Goal: Transaction & Acquisition: Purchase product/service

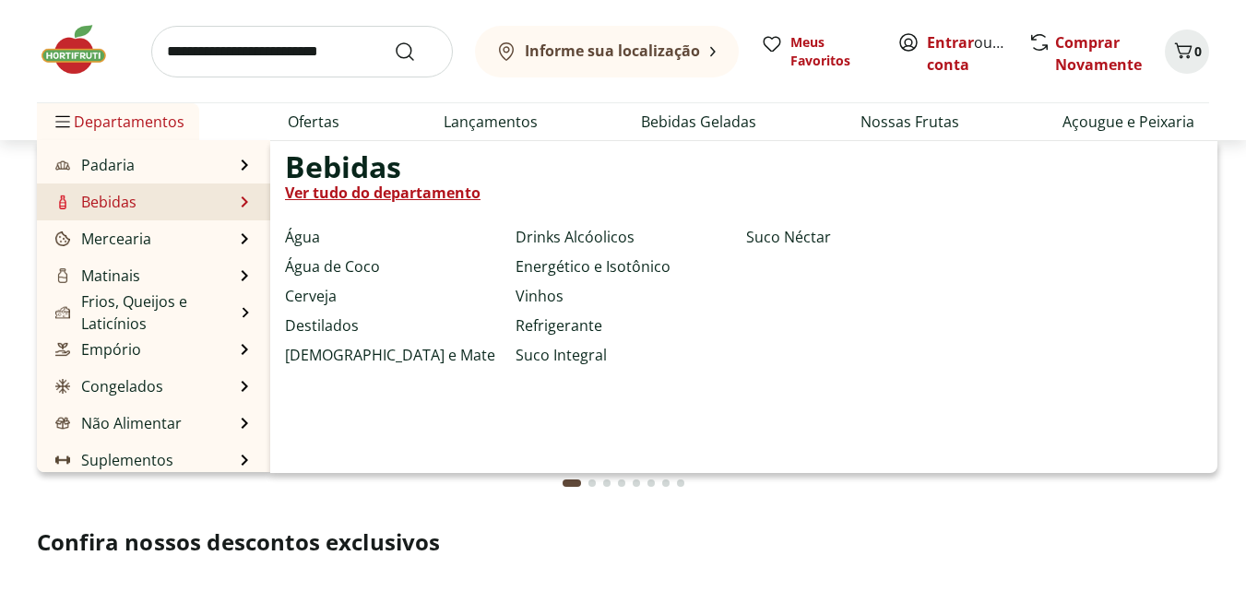
scroll to position [184, 0]
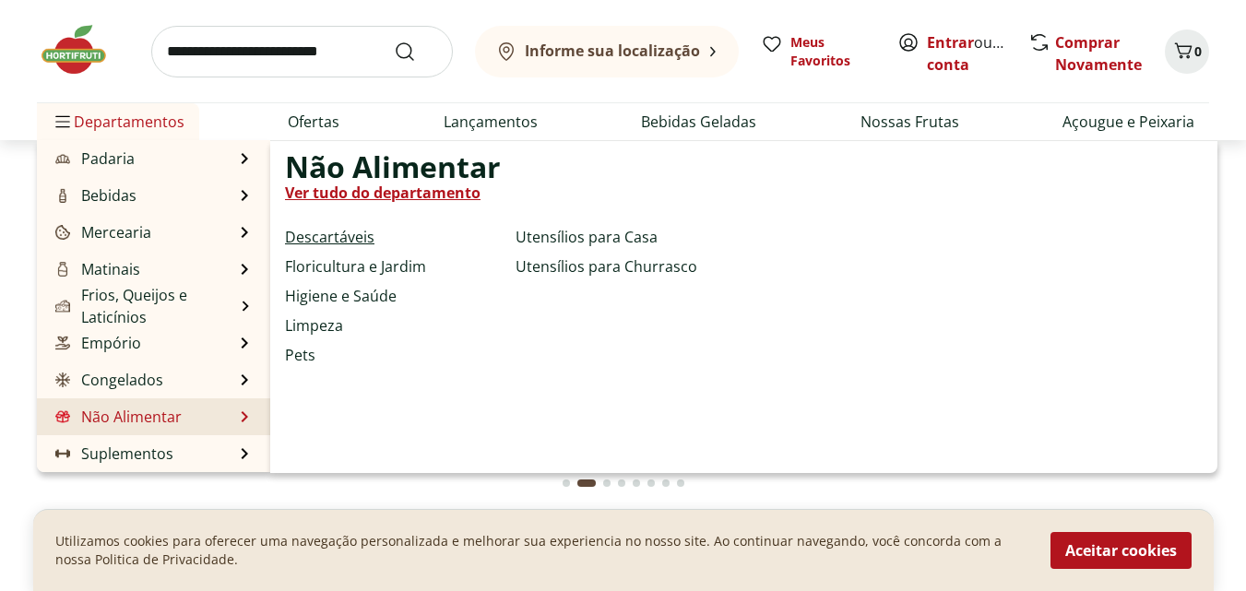
click at [324, 232] on link "Descartáveis" at bounding box center [329, 237] width 89 height 22
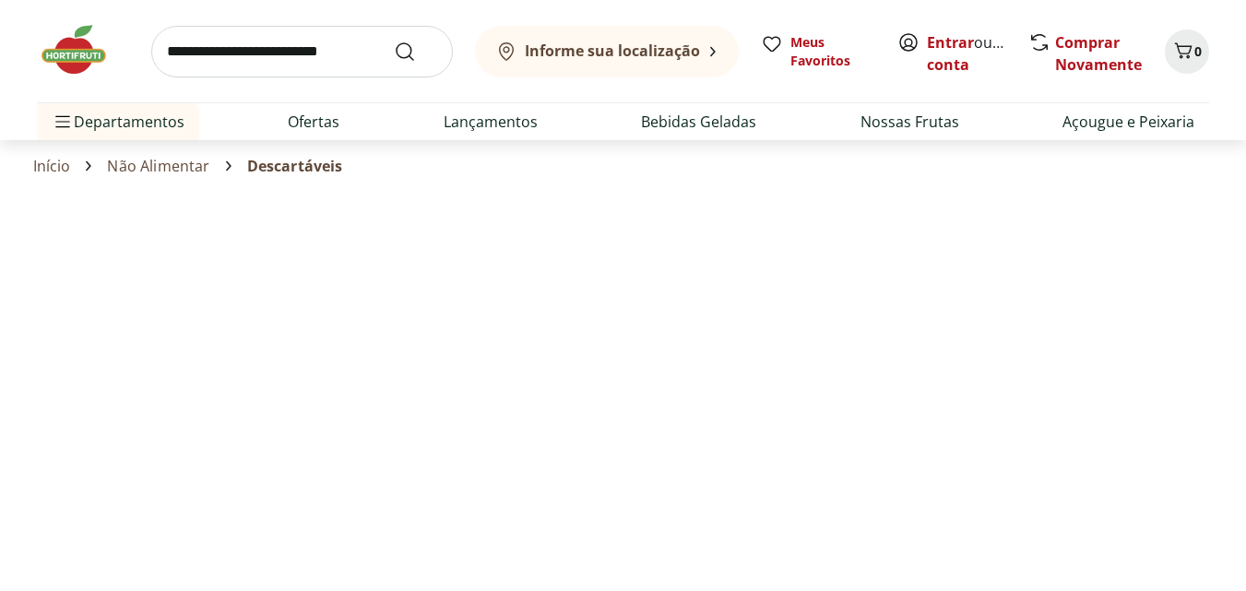
select select "**********"
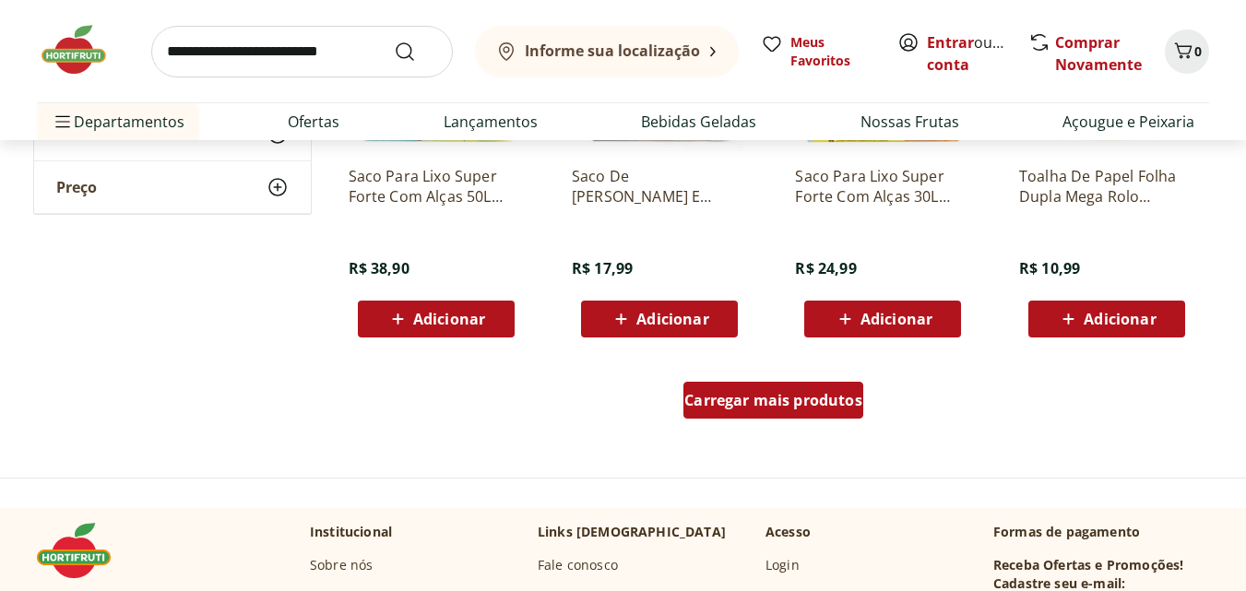
scroll to position [1107, 0]
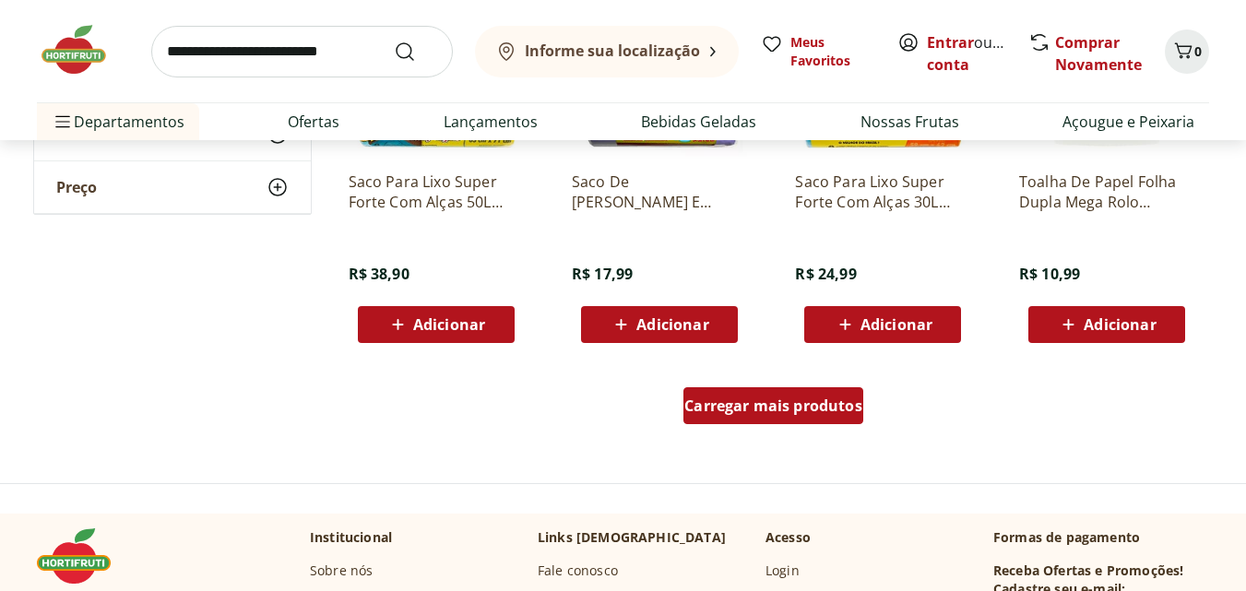
click at [776, 413] on span "Carregar mais produtos" at bounding box center [773, 405] width 178 height 15
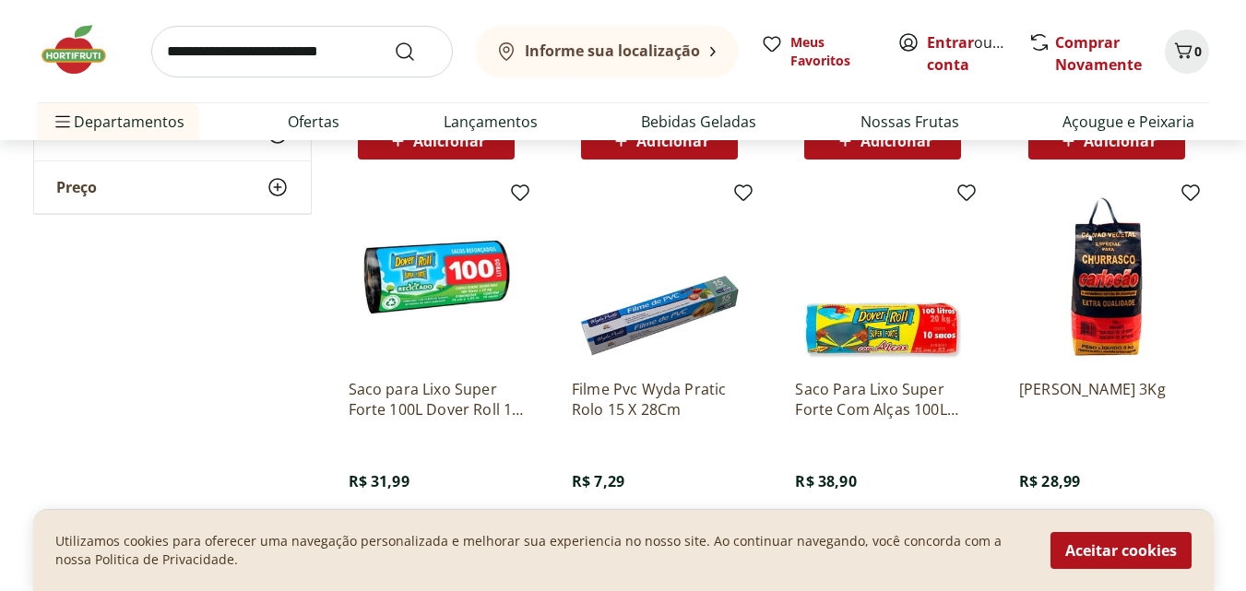
scroll to position [1291, 0]
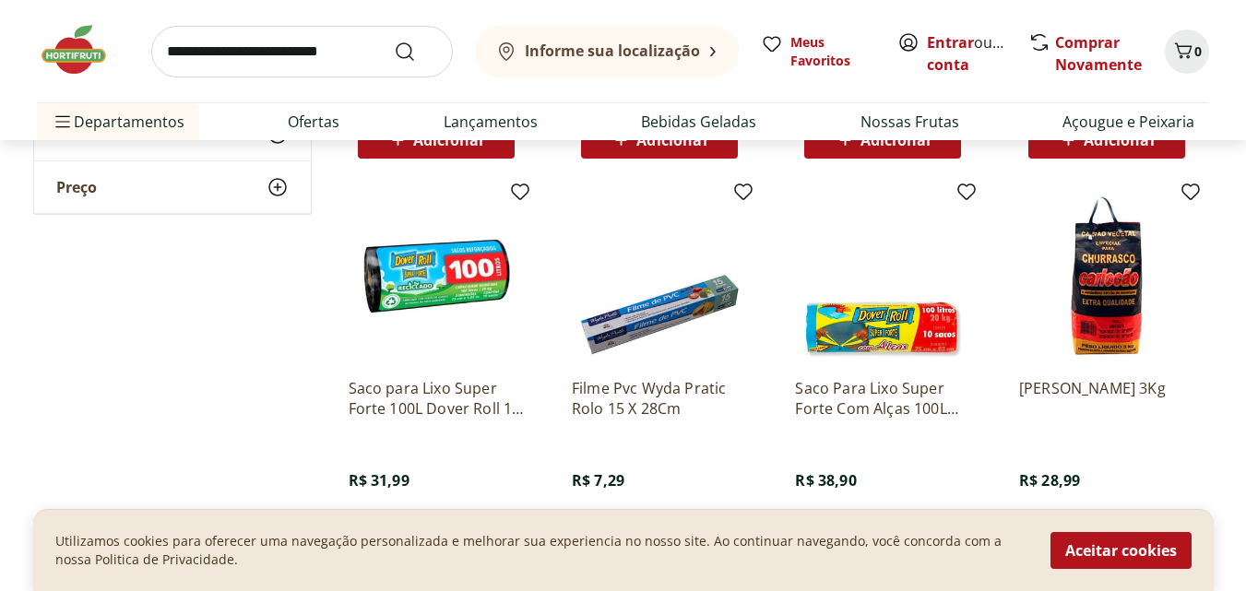
drag, startPoint x: 1083, startPoint y: 543, endPoint x: 1060, endPoint y: 534, distance: 24.8
click at [1083, 542] on button "Aceitar cookies" at bounding box center [1120, 550] width 141 height 37
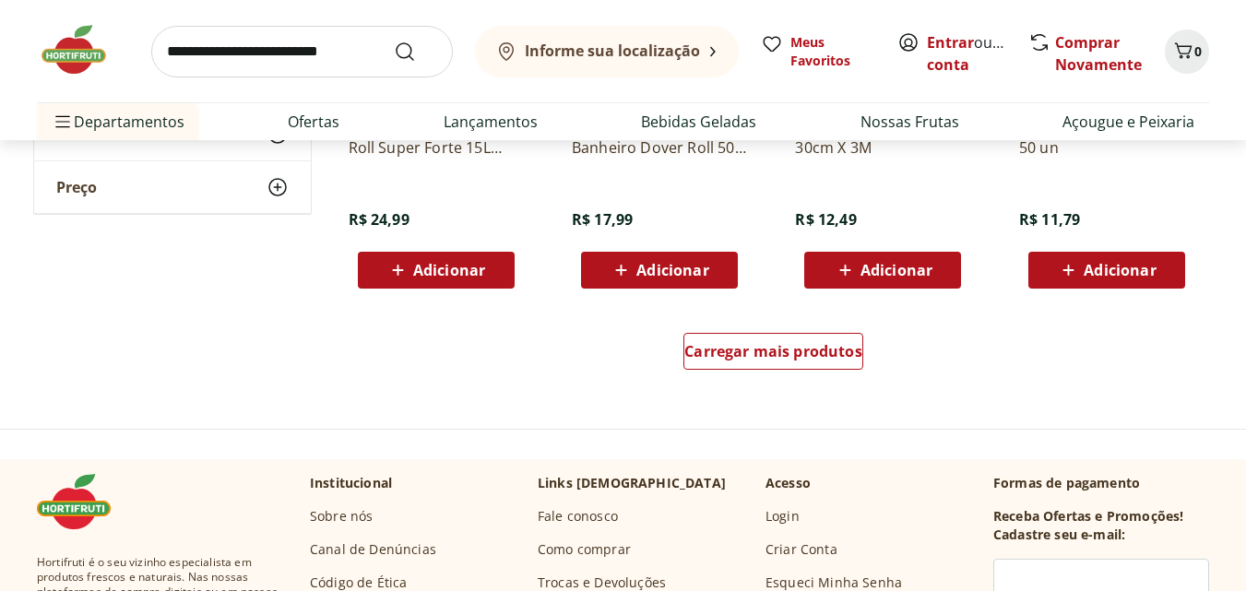
scroll to position [2490, 0]
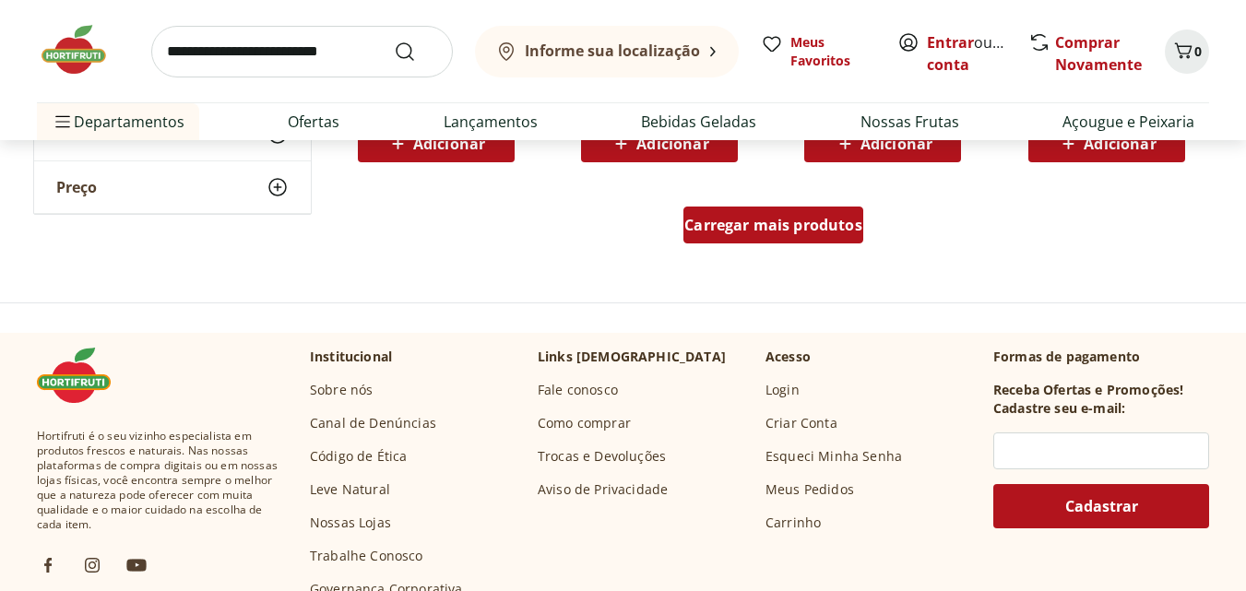
click at [792, 239] on div "Carregar mais produtos" at bounding box center [773, 225] width 180 height 37
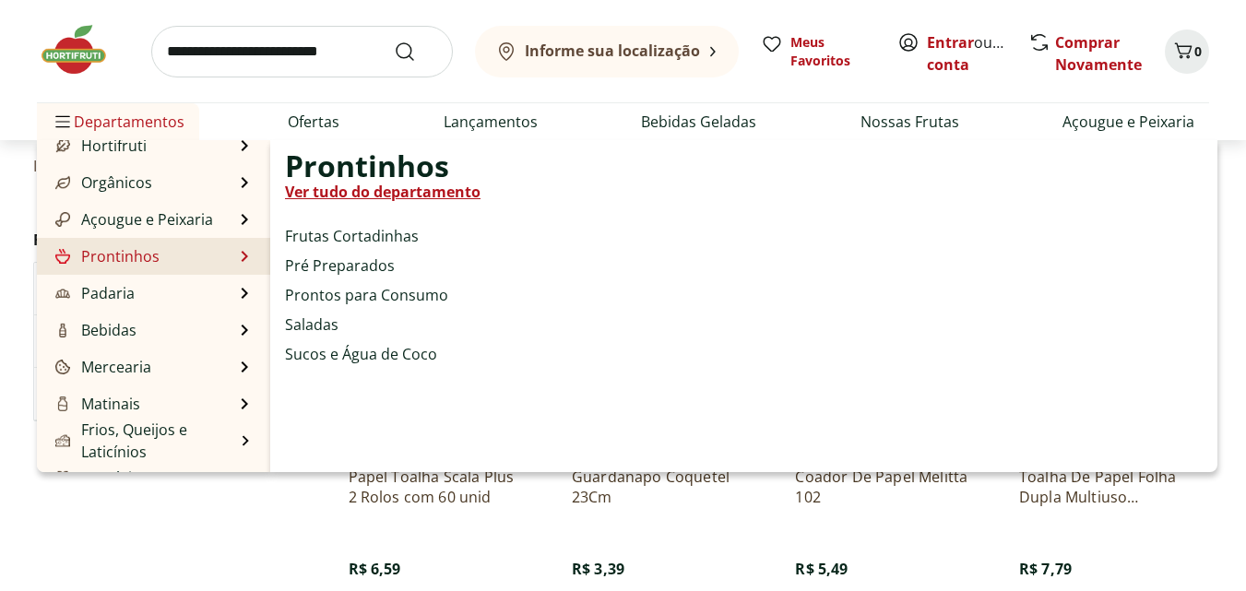
scroll to position [184, 0]
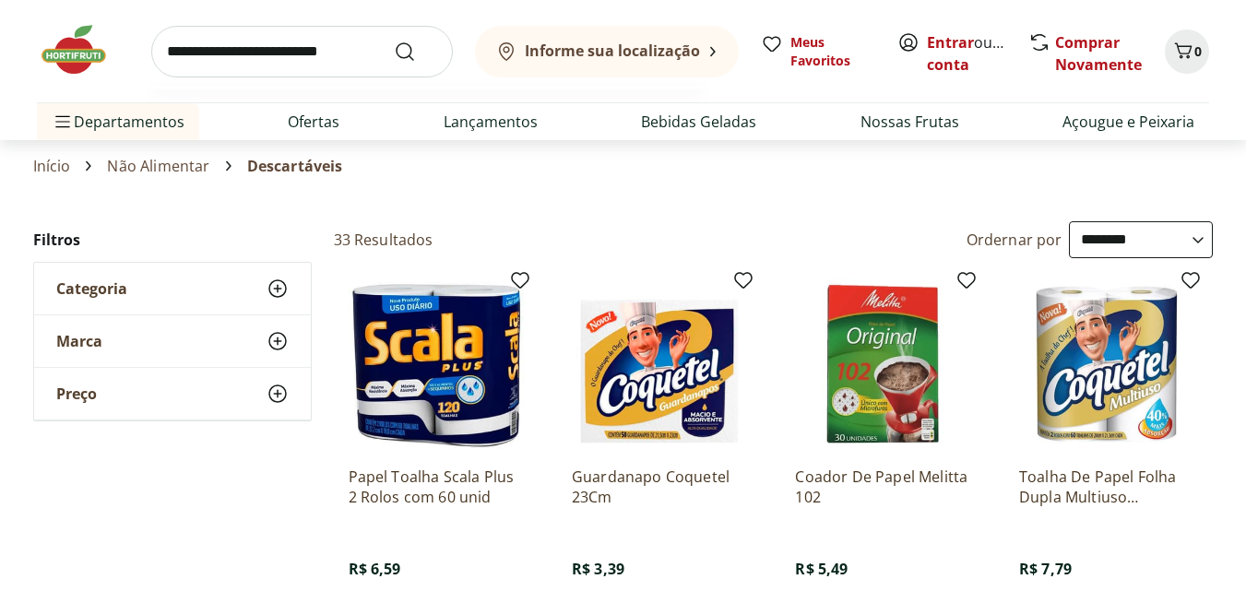
click at [322, 47] on input "search" at bounding box center [302, 52] width 302 height 52
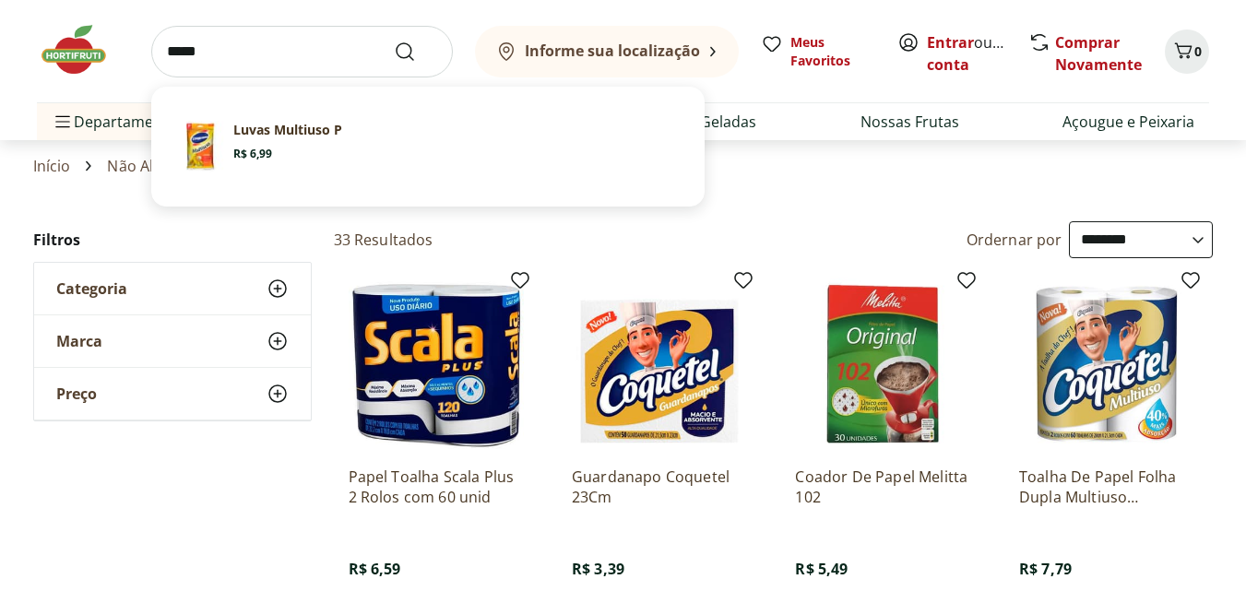
type input "*****"
click at [394, 41] on button "Submit Search" at bounding box center [416, 52] width 44 height 22
